Goal: Find specific page/section: Find specific page/section

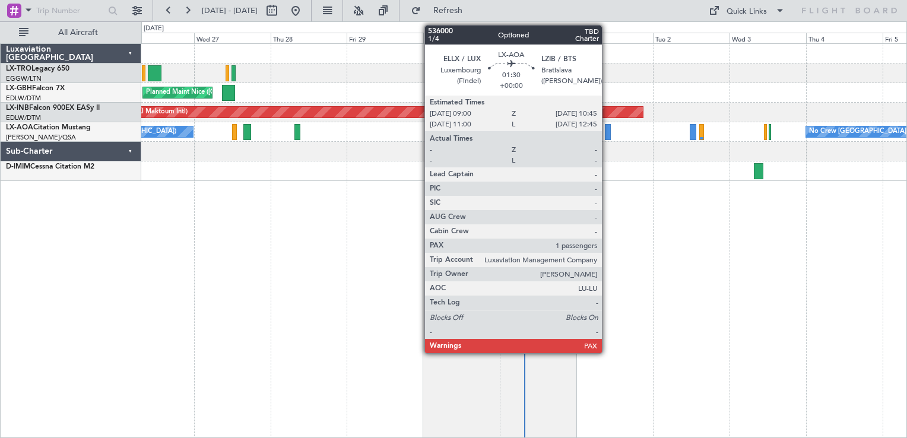
click at [607, 128] on div at bounding box center [608, 132] width 6 height 16
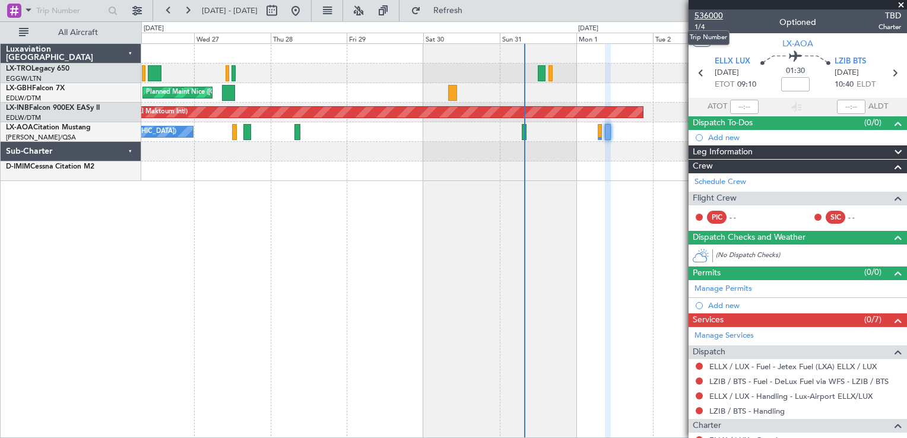
click at [704, 18] on span "536000" at bounding box center [709, 15] width 28 height 12
click at [473, 7] on span "Refresh" at bounding box center [448, 11] width 50 height 8
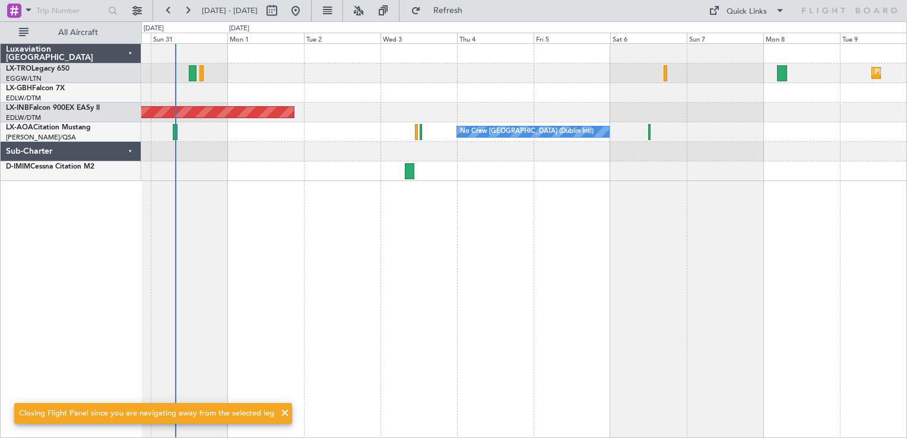
click at [413, 317] on div "Planned Maint Dusseldorf Unplanned Maint Dubai (Al Maktoum Intl) No Crew Dublin…" at bounding box center [524, 240] width 766 height 395
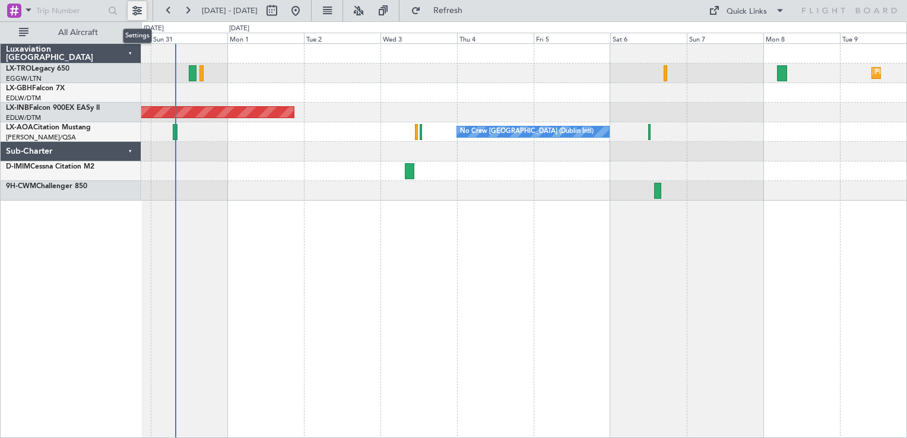
click at [132, 8] on button at bounding box center [137, 10] width 19 height 19
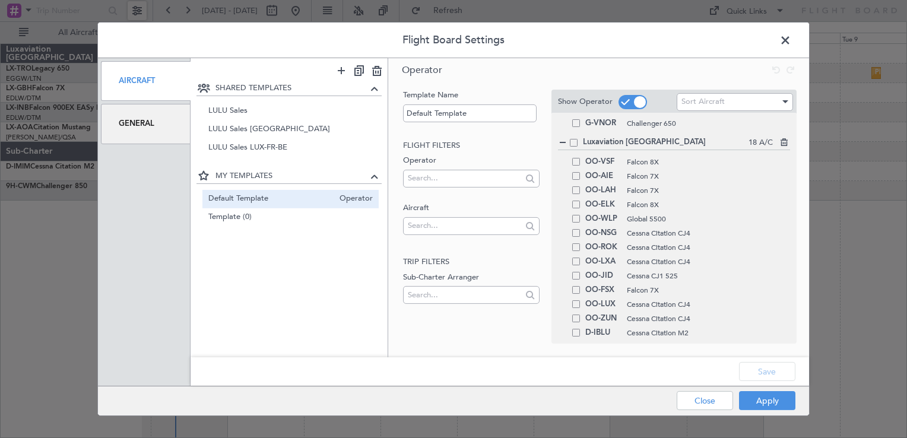
scroll to position [648, 0]
click at [574, 237] on span at bounding box center [576, 236] width 8 height 8
click at [581, 232] on input "checkbox" at bounding box center [581, 232] width 0 height 0
click at [575, 249] on span at bounding box center [576, 250] width 8 height 8
click at [581, 246] on input "checkbox" at bounding box center [581, 246] width 0 height 0
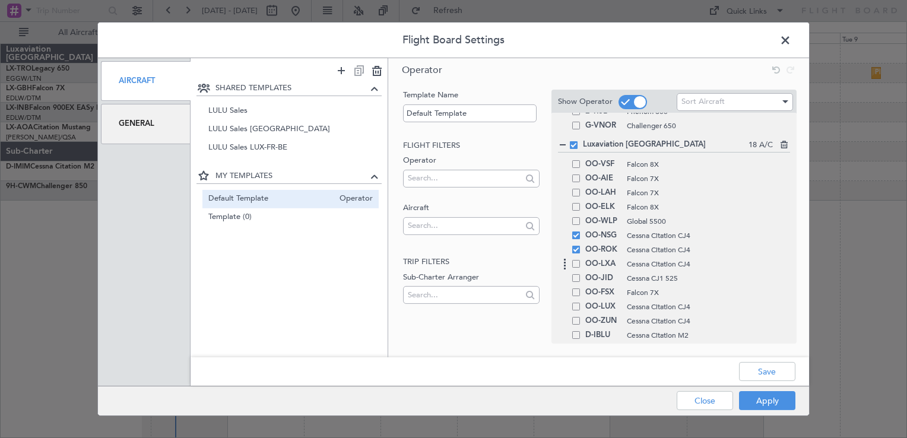
click at [578, 269] on div "OO-LXA Cessna Citation CJ4" at bounding box center [674, 264] width 232 height 14
click at [573, 261] on span at bounding box center [576, 264] width 8 height 8
click at [581, 260] on input "checkbox" at bounding box center [581, 260] width 0 height 0
click at [579, 311] on div "OO-LUX Cessna Citation CJ4" at bounding box center [674, 307] width 232 height 14
click at [577, 308] on span at bounding box center [576, 307] width 8 height 8
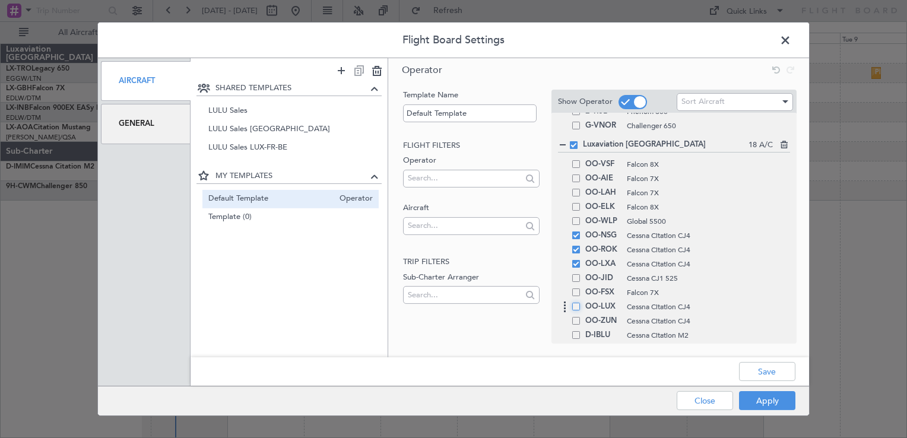
click at [581, 303] on input "checkbox" at bounding box center [581, 303] width 0 height 0
click at [577, 320] on span at bounding box center [576, 321] width 8 height 8
click at [581, 317] on input "checkbox" at bounding box center [581, 317] width 0 height 0
click at [766, 397] on button "Apply" at bounding box center [767, 400] width 56 height 19
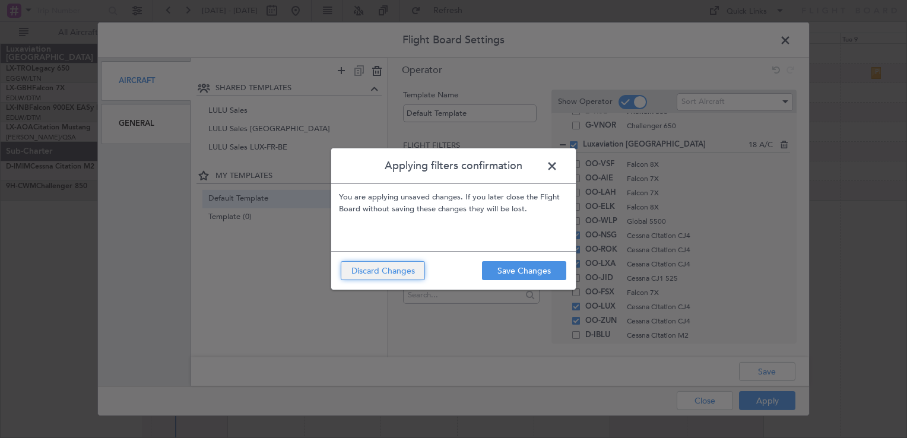
click at [403, 276] on button "Discard Changes" at bounding box center [383, 270] width 84 height 19
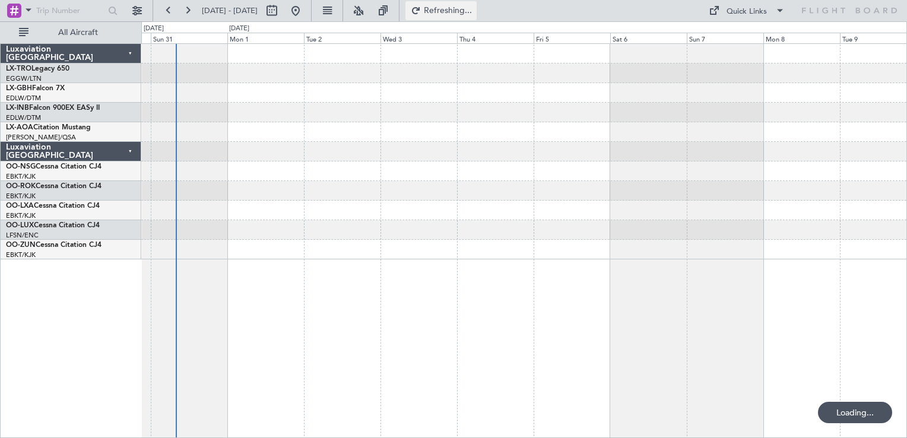
click at [473, 11] on span "Refreshing..." at bounding box center [448, 11] width 50 height 8
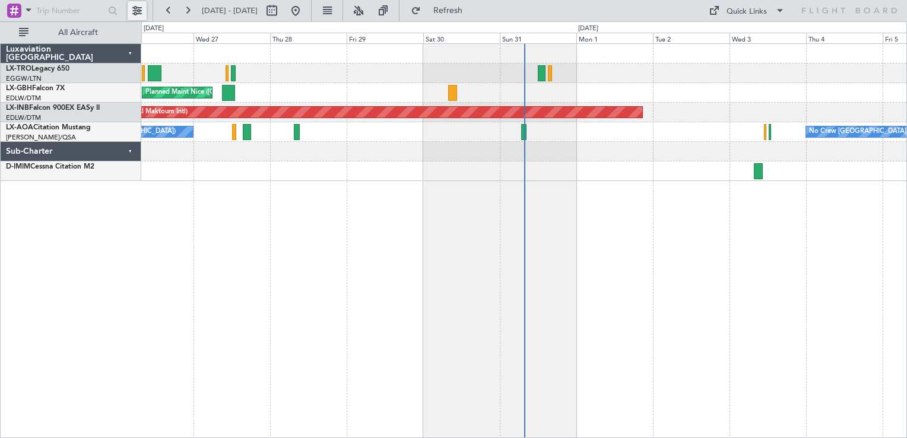
click at [131, 8] on button at bounding box center [137, 10] width 19 height 19
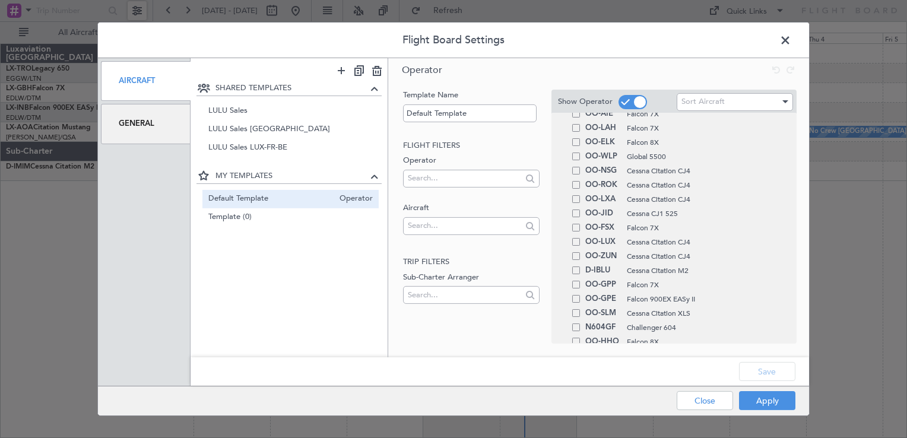
scroll to position [718, 0]
click at [578, 167] on span at bounding box center [576, 165] width 8 height 8
click at [581, 161] on input "checkbox" at bounding box center [581, 161] width 0 height 0
click at [578, 179] on span at bounding box center [576, 180] width 8 height 8
click at [581, 176] on input "checkbox" at bounding box center [581, 176] width 0 height 0
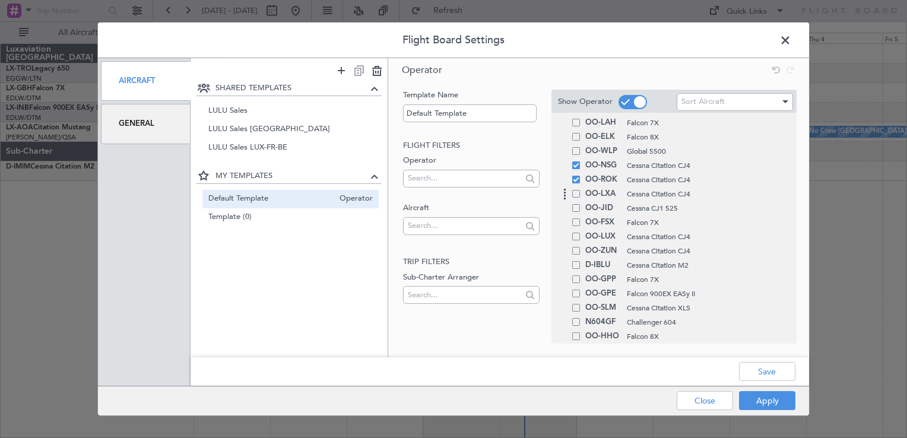
click at [577, 191] on span at bounding box center [576, 194] width 8 height 8
click at [581, 190] on input "checkbox" at bounding box center [581, 190] width 0 height 0
click at [575, 238] on span at bounding box center [576, 237] width 8 height 8
click at [581, 233] on input "checkbox" at bounding box center [581, 233] width 0 height 0
click at [575, 249] on span at bounding box center [576, 251] width 8 height 8
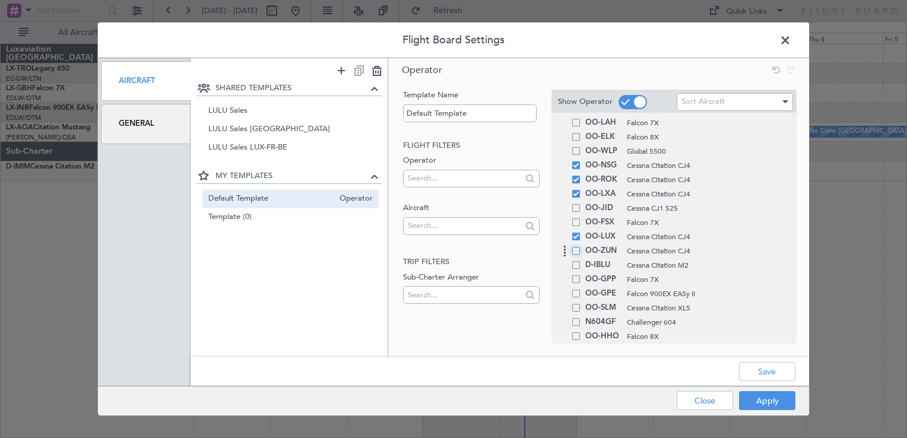
click at [581, 247] on input "checkbox" at bounding box center [581, 247] width 0 height 0
click at [769, 397] on button "Apply" at bounding box center [767, 400] width 56 height 19
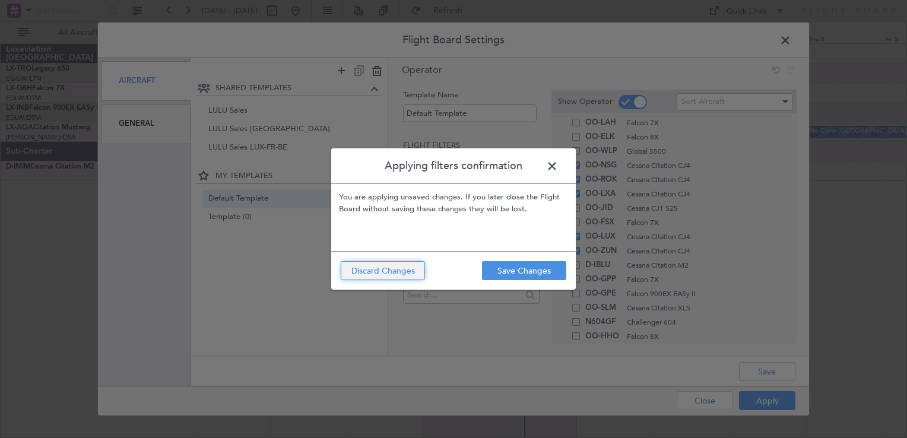
click at [392, 262] on button "Discard Changes" at bounding box center [383, 270] width 84 height 19
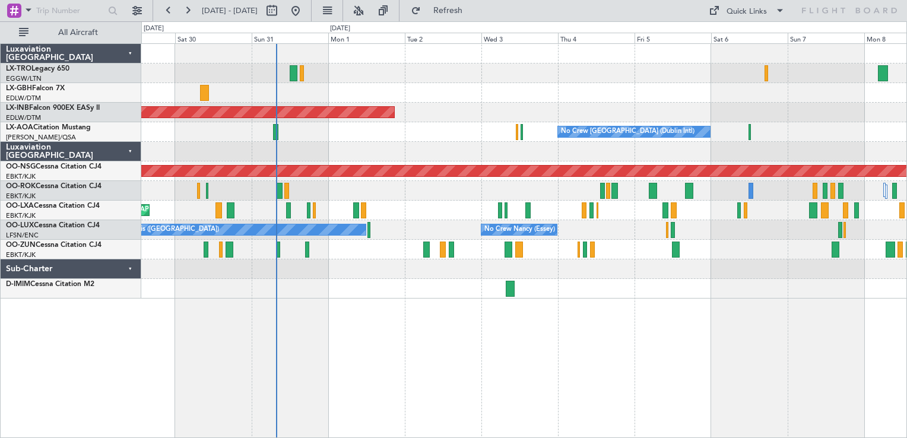
click at [629, 332] on div "Planned Maint Dusseldorf [GEOGRAPHIC_DATA] ([GEOGRAPHIC_DATA]) Unplanned Maint …" at bounding box center [524, 240] width 766 height 395
